Goal: Use online tool/utility: Utilize a website feature to perform a specific function

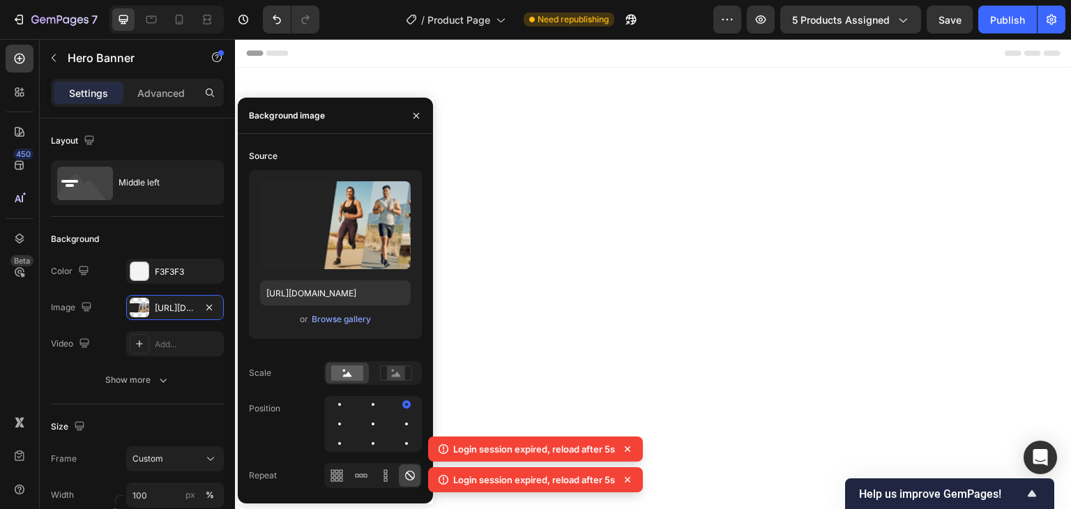
scroll to position [3147, 0]
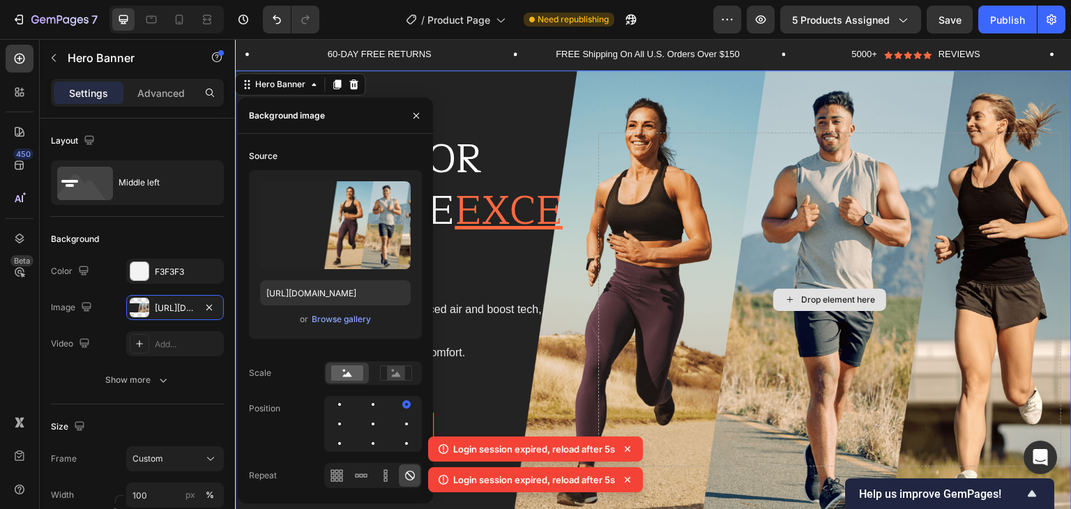
click at [674, 256] on div "Drop element here" at bounding box center [829, 299] width 463 height 334
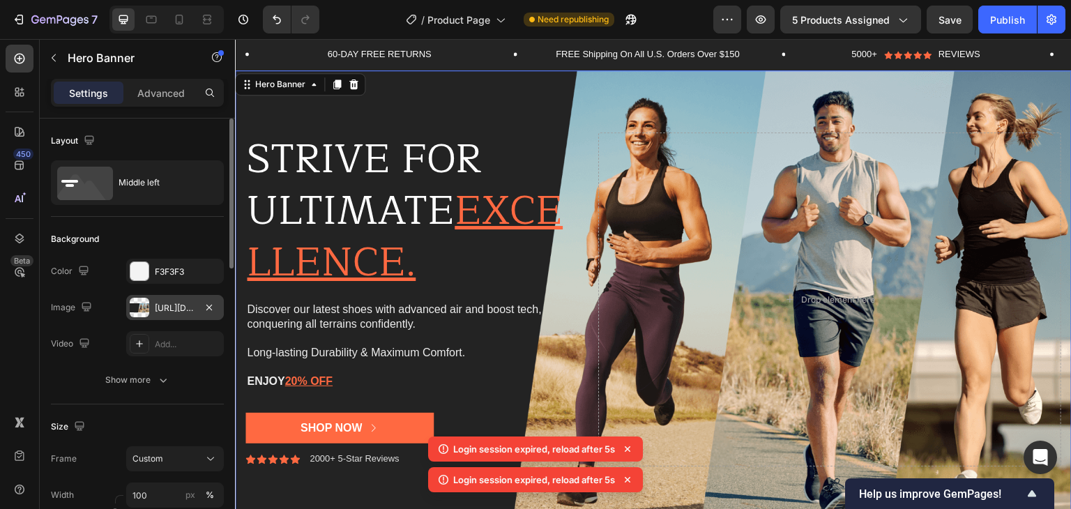
click at [163, 307] on div "[URL][DOMAIN_NAME]" at bounding box center [175, 308] width 40 height 13
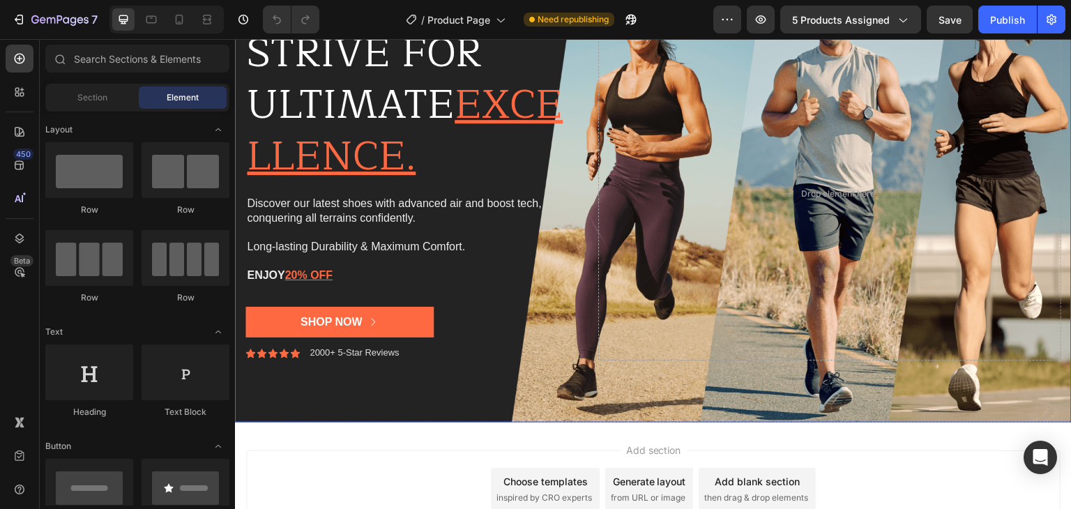
scroll to position [2788, 0]
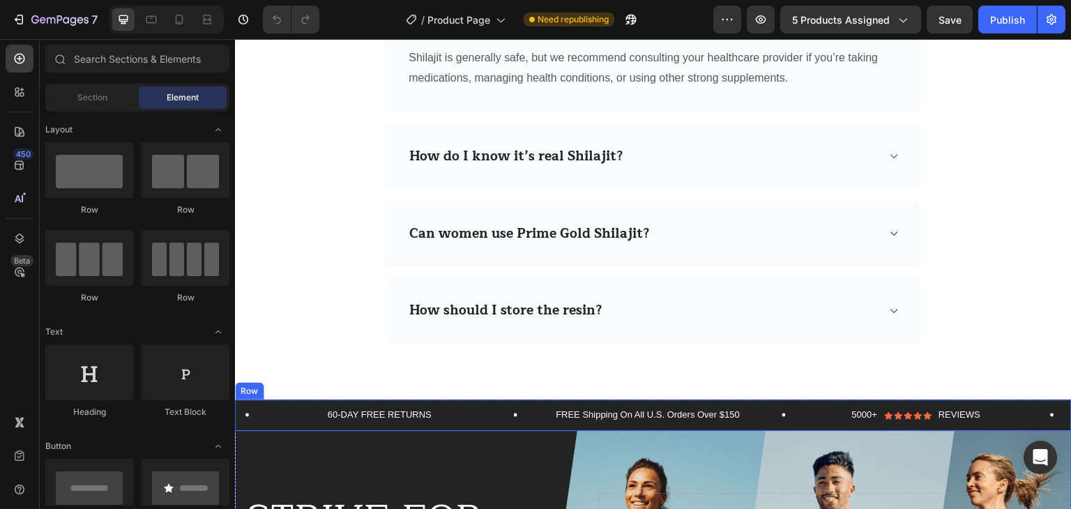
click at [257, 399] on div "60-DAY FREE RETURNS Text Block Row FREE Shipping On All U.S. Orders Over $150 T…" at bounding box center [653, 414] width 836 height 31
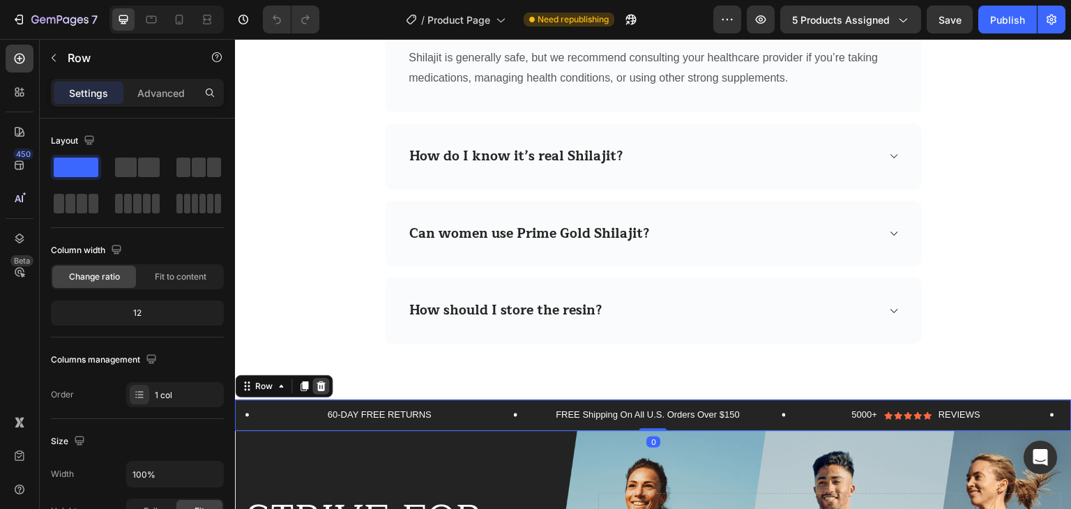
click at [323, 381] on icon at bounding box center [320, 386] width 11 height 11
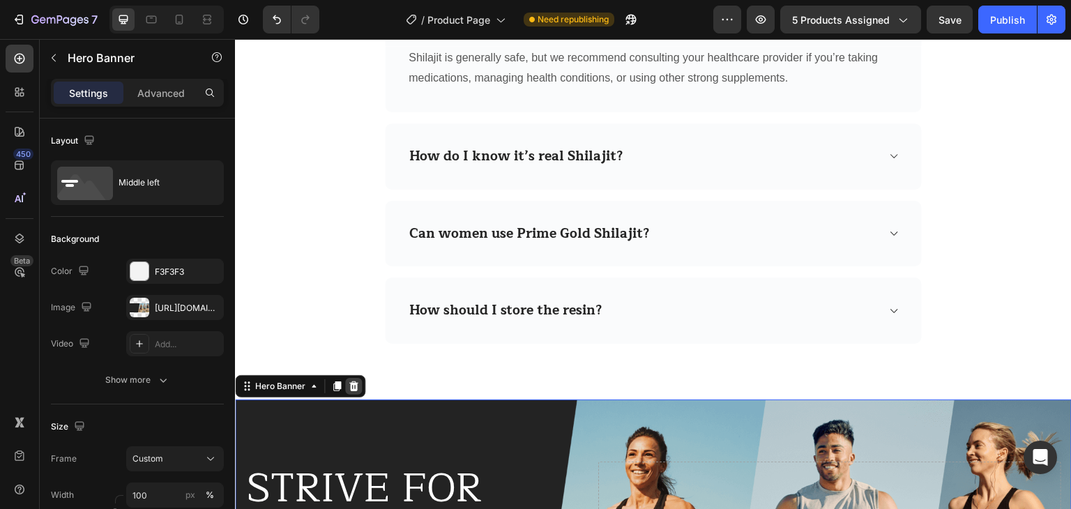
click at [357, 385] on icon at bounding box center [353, 386] width 11 height 11
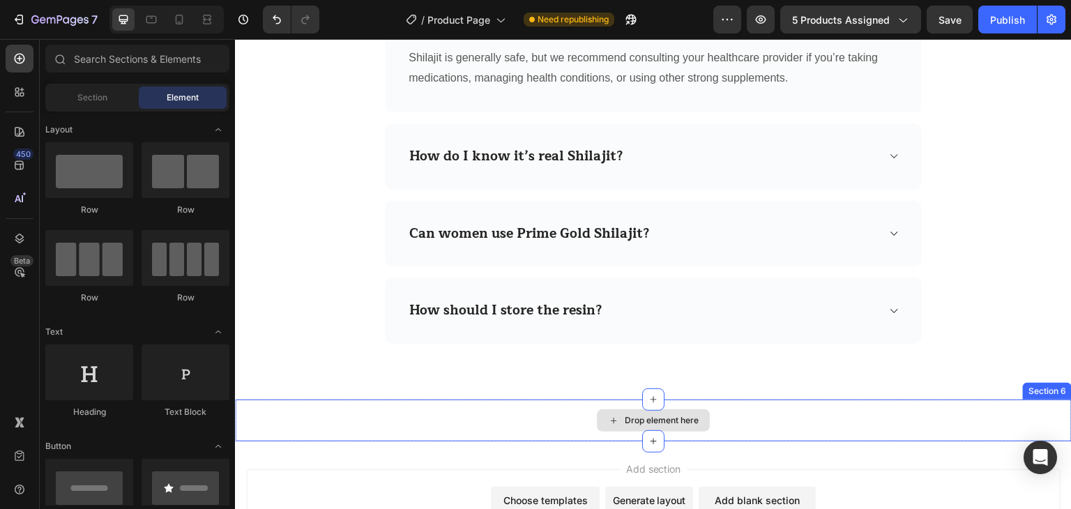
click at [635, 418] on div "Drop element here" at bounding box center [662, 420] width 74 height 11
click at [632, 415] on div "Drop element here" at bounding box center [662, 420] width 74 height 11
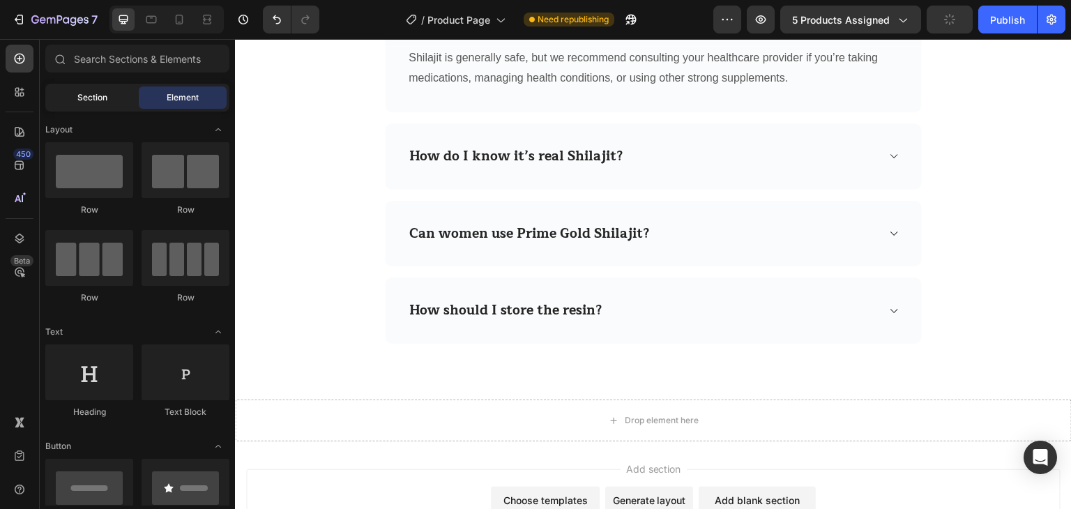
click at [95, 100] on span "Section" at bounding box center [92, 97] width 30 height 13
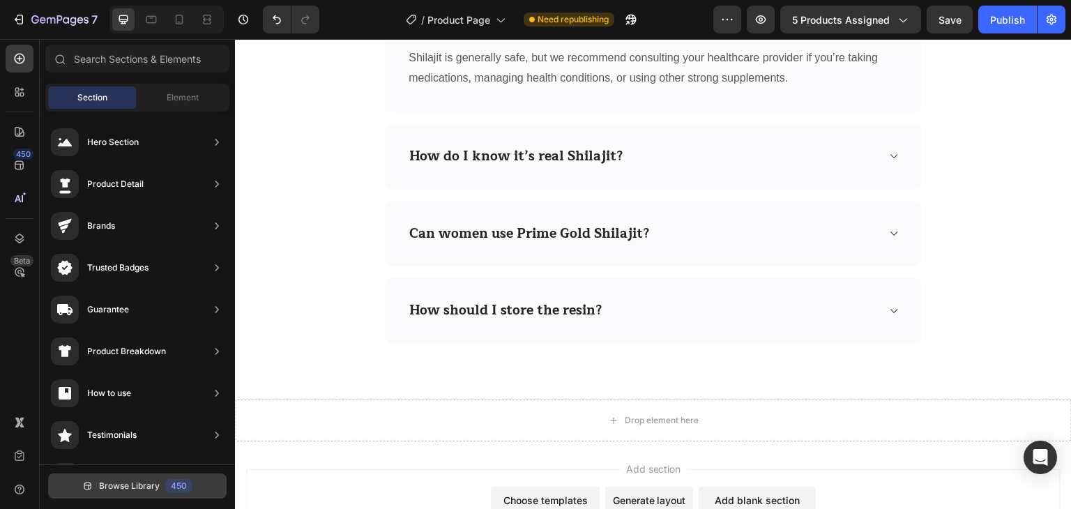
click at [126, 489] on span "Browse Library" at bounding box center [129, 486] width 61 height 13
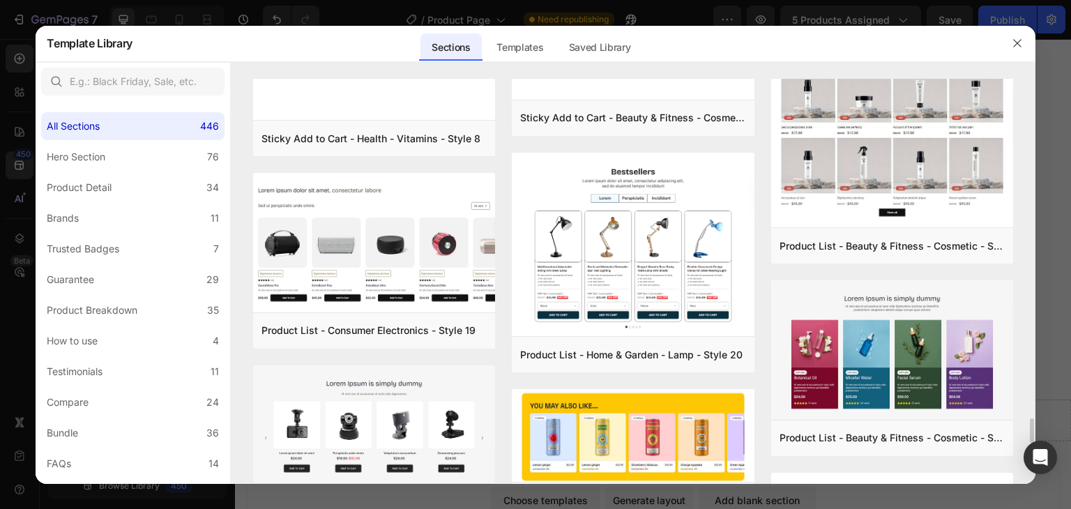
scroll to position [5256, 0]
